Goal: Browse casually

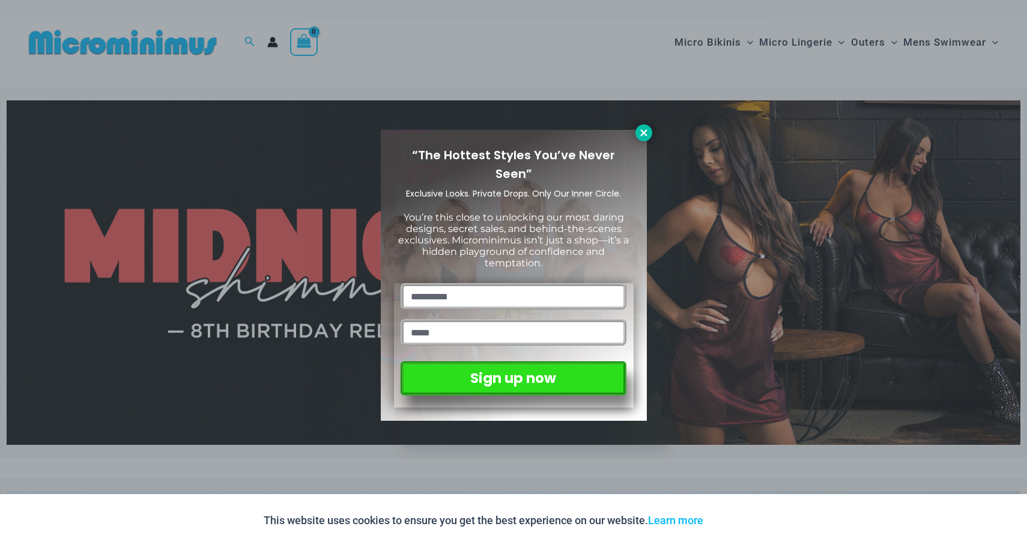
click at [644, 133] on icon at bounding box center [643, 132] width 7 height 7
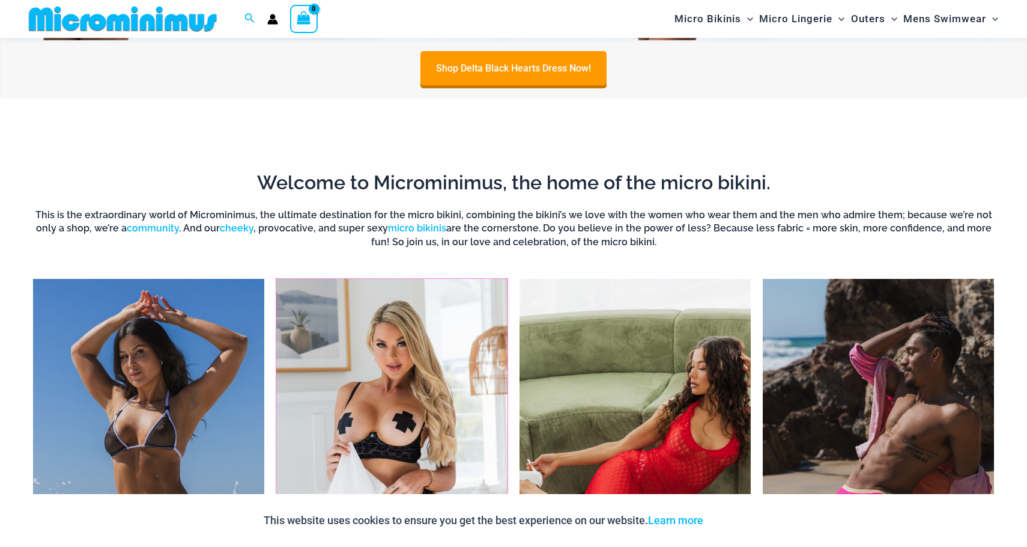
scroll to position [966, 0]
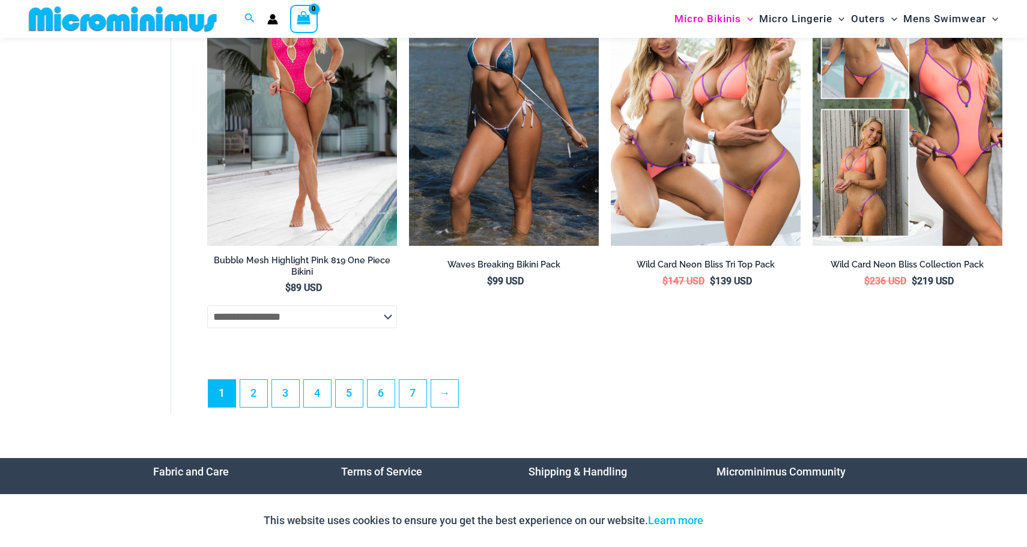
scroll to position [3393, 0]
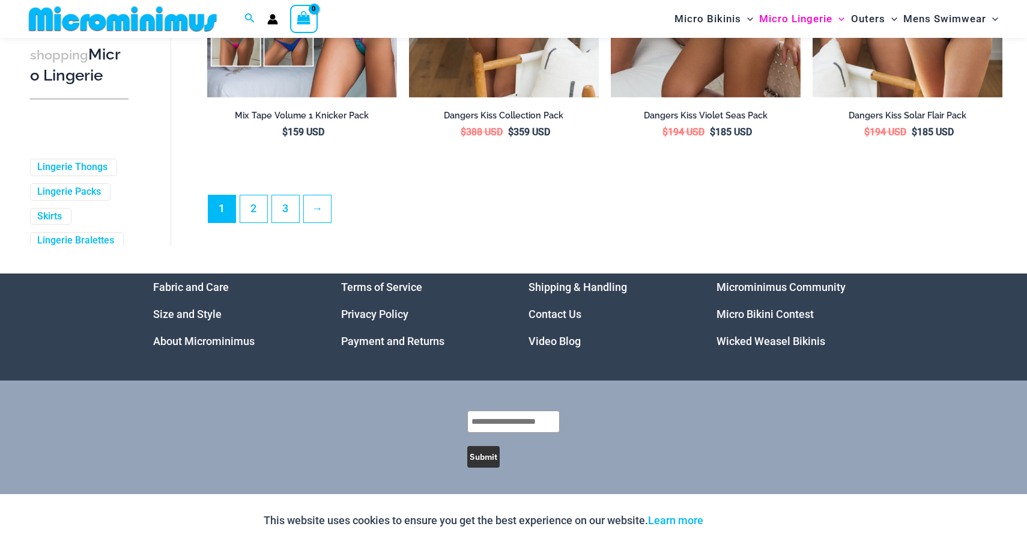
scroll to position [3170, 0]
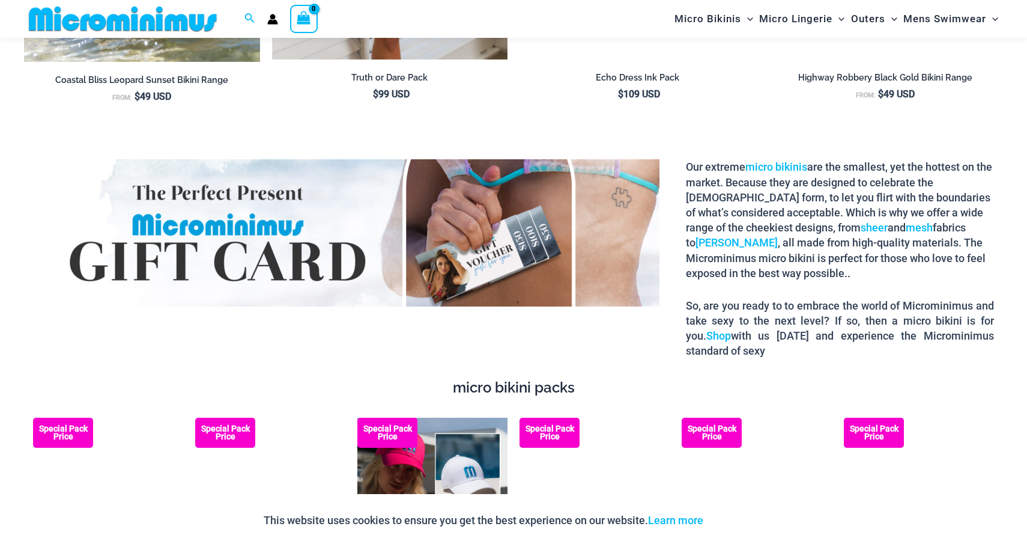
scroll to position [1757, 0]
